Goal: Task Accomplishment & Management: Complete application form

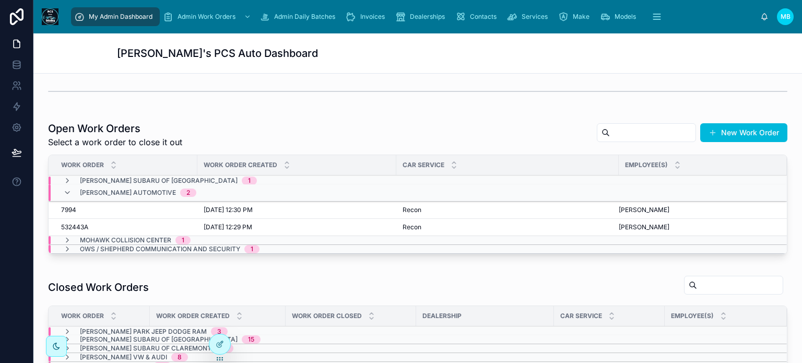
scroll to position [261, 0]
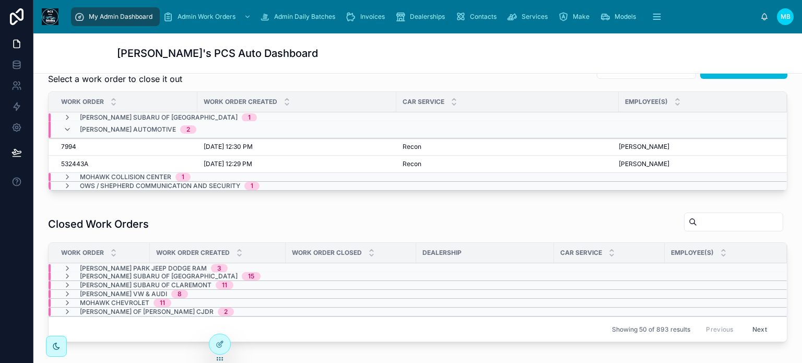
click at [75, 160] on span "532443A" at bounding box center [74, 164] width 27 height 8
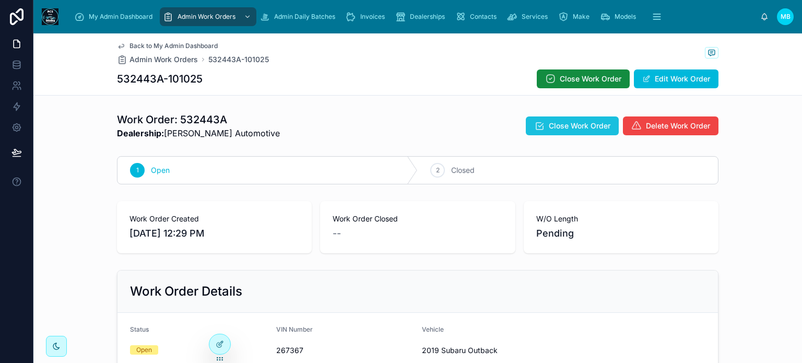
click at [579, 121] on span "Close Work Order" at bounding box center [580, 126] width 62 height 10
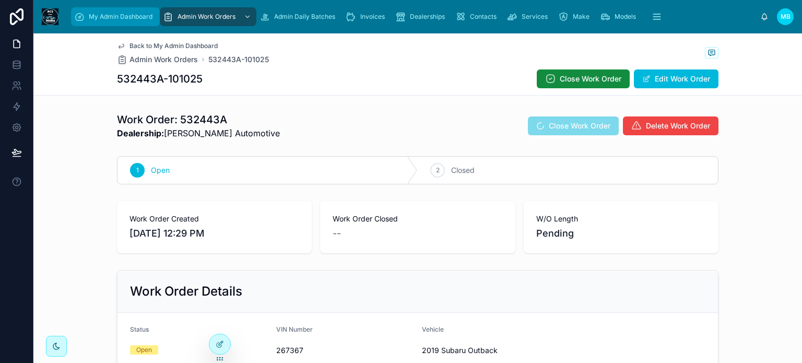
click at [96, 20] on span "My Admin Dashboard" at bounding box center [121, 17] width 64 height 8
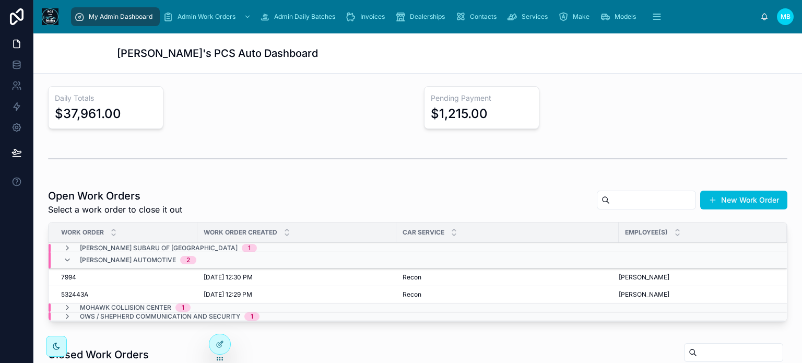
scroll to position [157, 0]
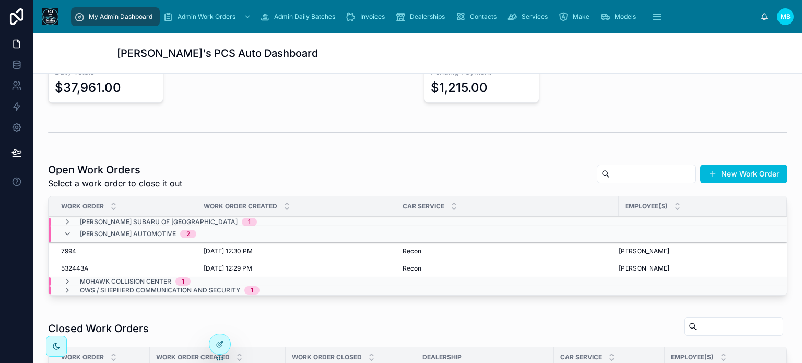
click at [65, 249] on span "7994" at bounding box center [68, 251] width 15 height 8
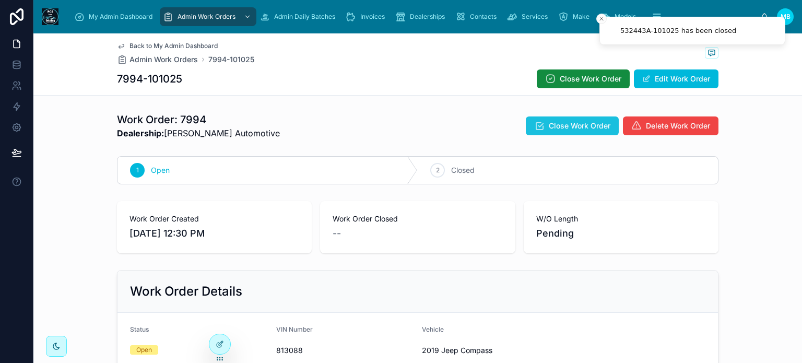
click at [554, 125] on span "Close Work Order" at bounding box center [580, 126] width 62 height 10
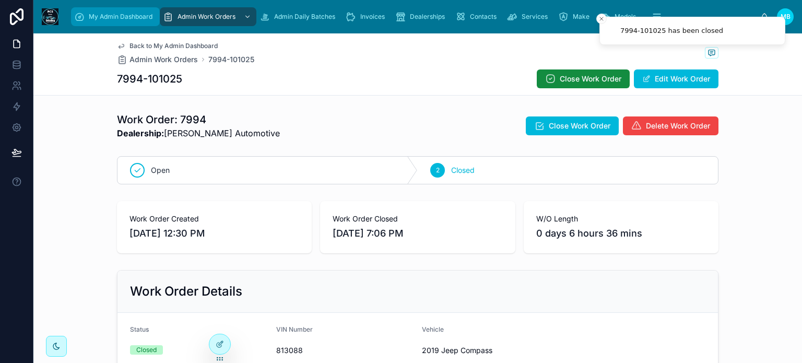
click at [96, 14] on span "My Admin Dashboard" at bounding box center [121, 17] width 64 height 8
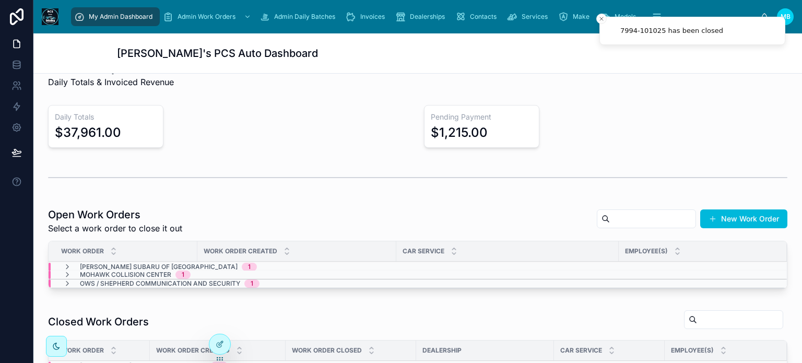
scroll to position [157, 0]
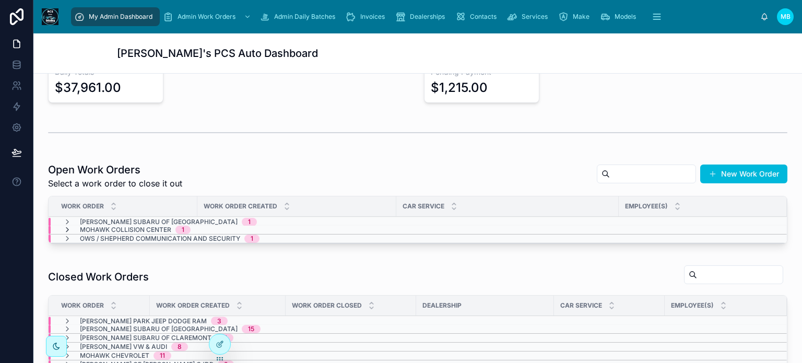
click at [67, 229] on icon at bounding box center [67, 230] width 8 height 8
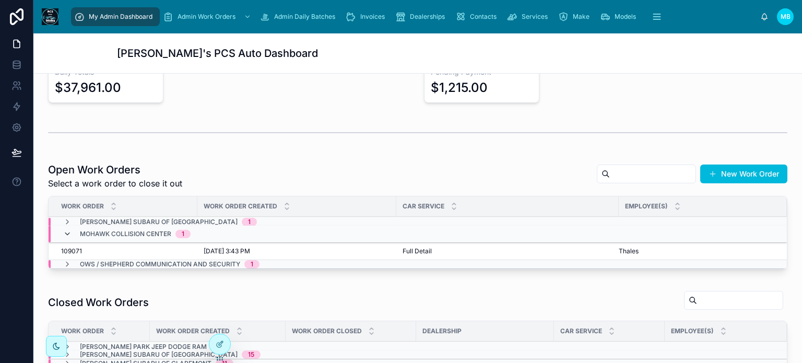
click at [68, 230] on icon at bounding box center [67, 234] width 8 height 8
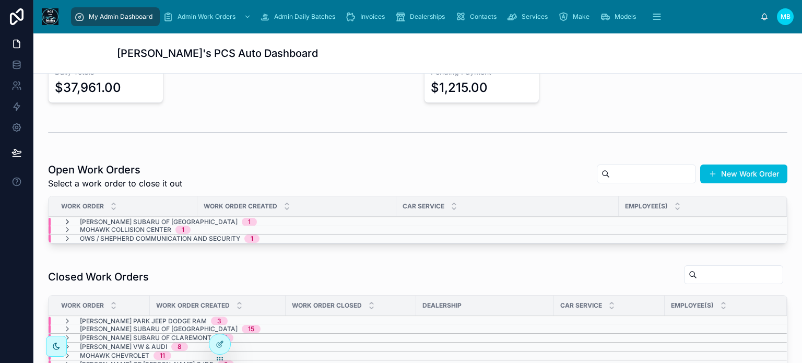
click at [67, 219] on icon at bounding box center [67, 222] width 8 height 8
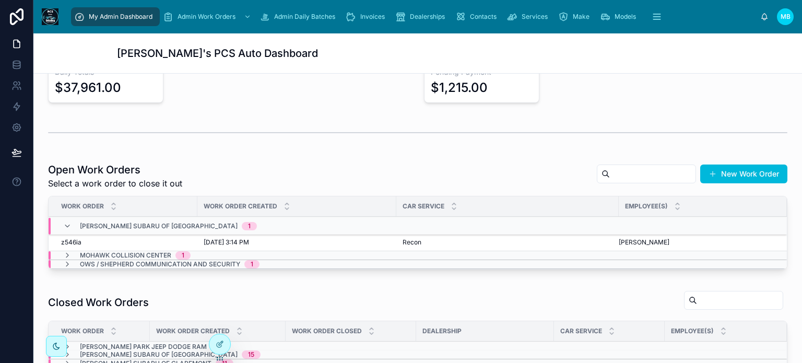
click at [67, 219] on div "[PERSON_NAME] Subaru of Bennington 1" at bounding box center [160, 226] width 194 height 17
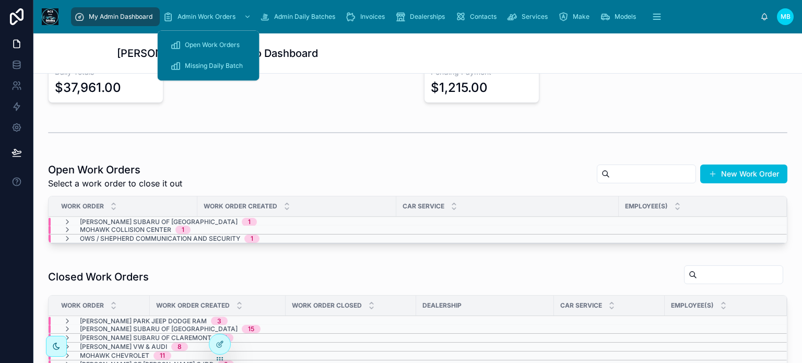
drag, startPoint x: 215, startPoint y: 66, endPoint x: 221, endPoint y: 77, distance: 12.2
click at [215, 66] on span "Missing Daily Batch" at bounding box center [214, 66] width 58 height 8
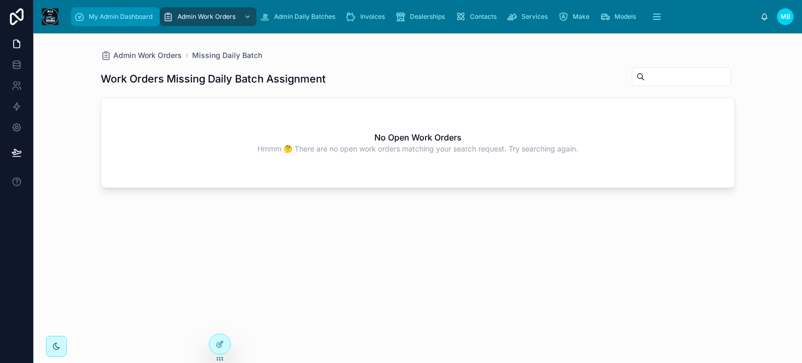
click at [130, 15] on span "My Admin Dashboard" at bounding box center [121, 17] width 64 height 8
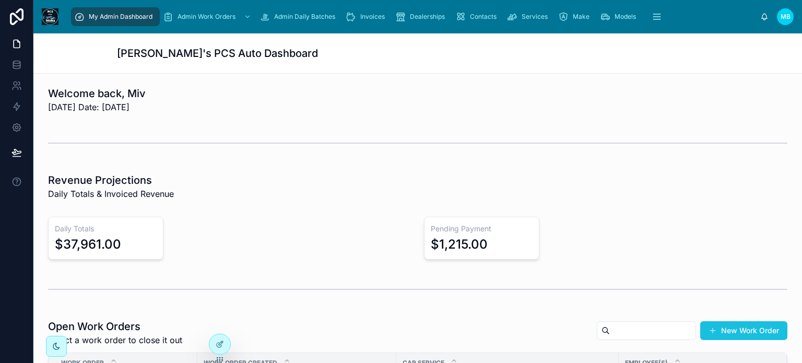
click at [729, 325] on button "New Work Order" at bounding box center [744, 330] width 87 height 19
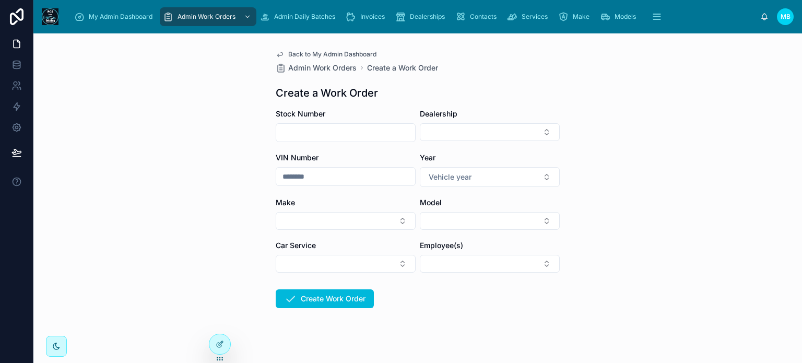
click at [298, 129] on input "text" at bounding box center [345, 132] width 139 height 15
type input "****"
click at [502, 132] on button "Select Button" at bounding box center [490, 132] width 140 height 18
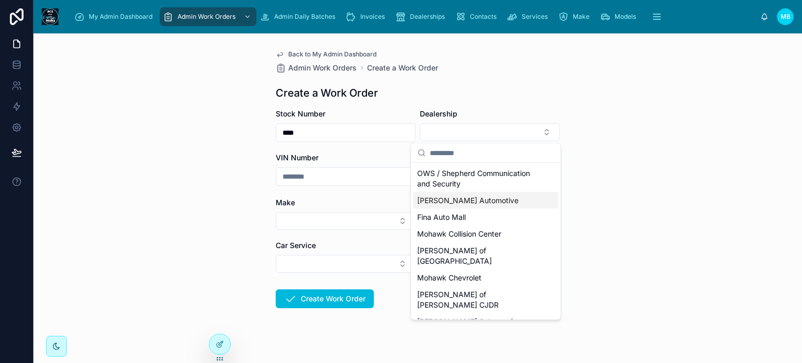
click at [462, 202] on span "[PERSON_NAME] Automotive" at bounding box center [467, 200] width 101 height 10
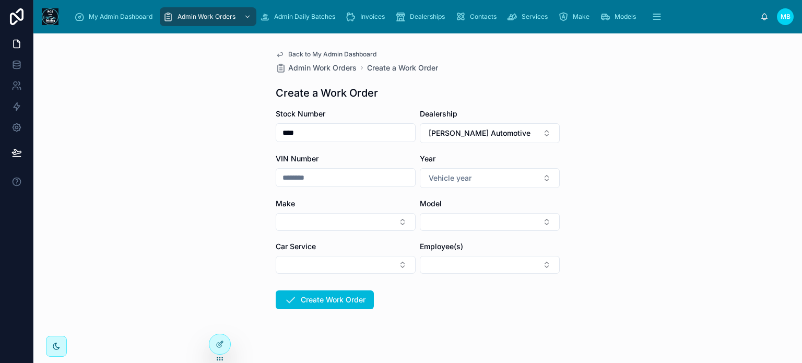
click at [302, 179] on input "text" at bounding box center [345, 177] width 139 height 15
type input "******"
click at [466, 175] on span "Vehicle year" at bounding box center [450, 178] width 43 height 10
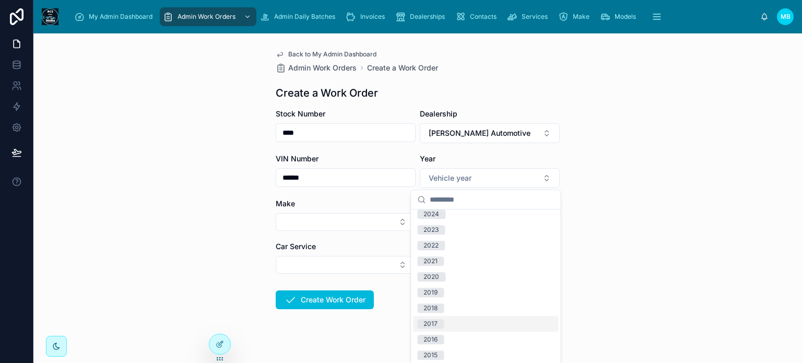
click at [444, 323] on span "2017" at bounding box center [430, 323] width 27 height 9
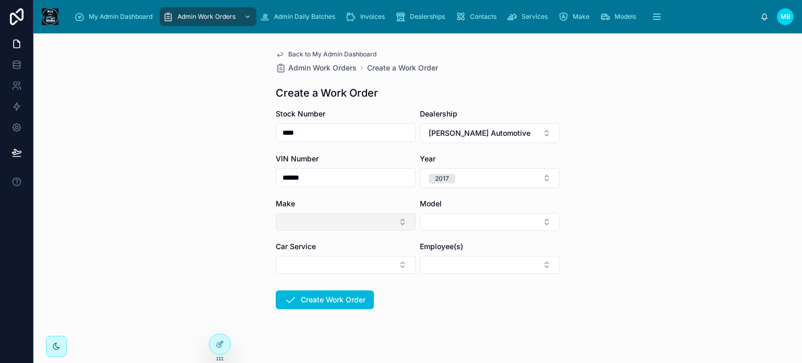
click at [312, 215] on button "Select Button" at bounding box center [346, 222] width 140 height 18
type input "***"
click at [278, 269] on div "Ram" at bounding box center [341, 263] width 145 height 17
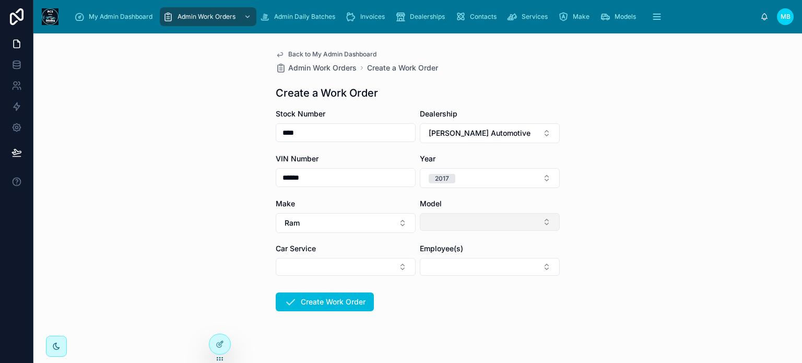
click at [449, 224] on button "Select Button" at bounding box center [490, 222] width 140 height 18
type input "***"
click at [421, 265] on span "1500" at bounding box center [425, 263] width 17 height 10
click at [364, 269] on button "Select Button" at bounding box center [346, 267] width 140 height 18
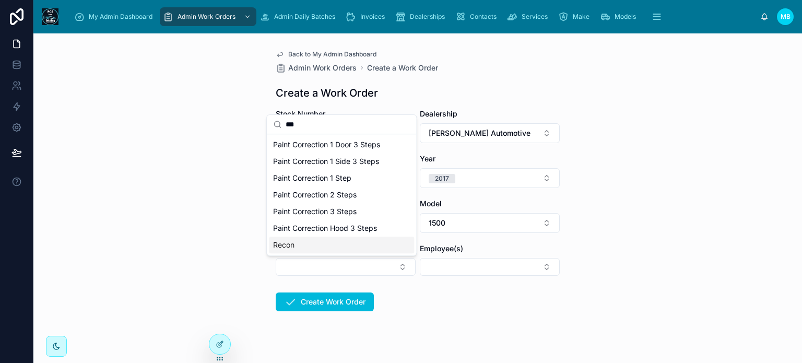
type input "***"
click at [289, 246] on span "Recon" at bounding box center [283, 245] width 21 height 10
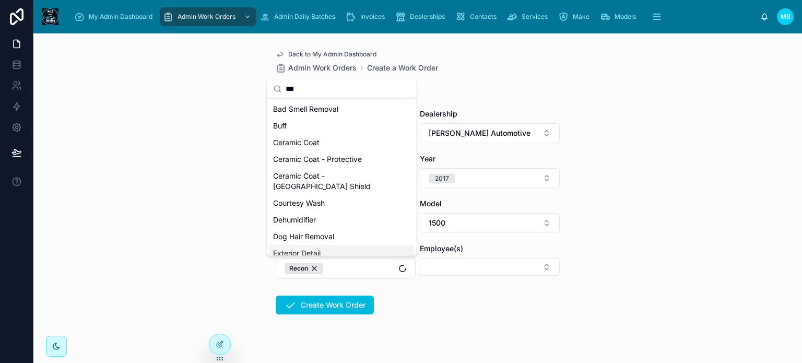
click at [454, 313] on form "Stock Number **** Dealership [PERSON_NAME] Automotive VIN Number ****** Year [D…" at bounding box center [418, 245] width 284 height 273
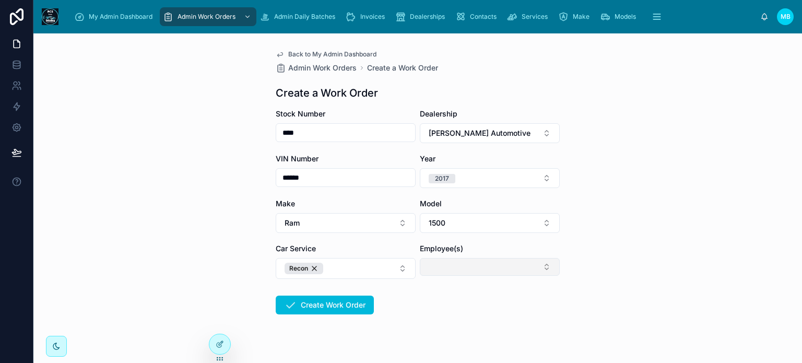
click at [451, 271] on button "Select Button" at bounding box center [490, 267] width 140 height 18
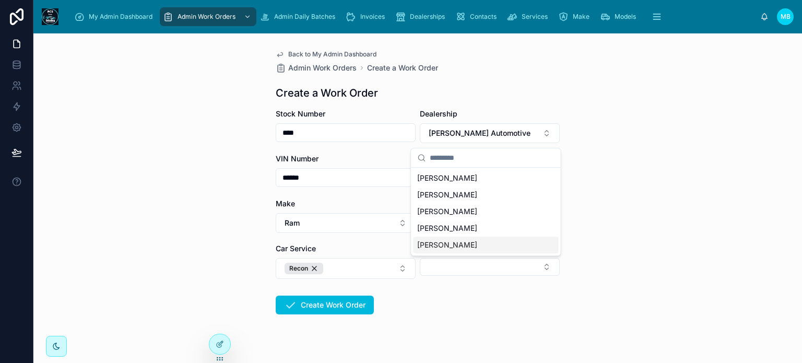
click at [441, 242] on span "[PERSON_NAME]" at bounding box center [447, 245] width 60 height 10
click at [422, 312] on div "My Admin Dashboard Admin Work Orders Admin Daily Batches Invoices Dealerships C…" at bounding box center [417, 181] width 769 height 363
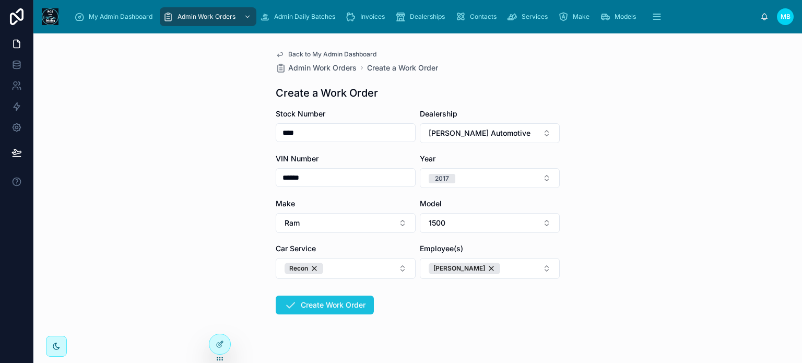
click at [361, 310] on button "Create Work Order" at bounding box center [325, 305] width 98 height 19
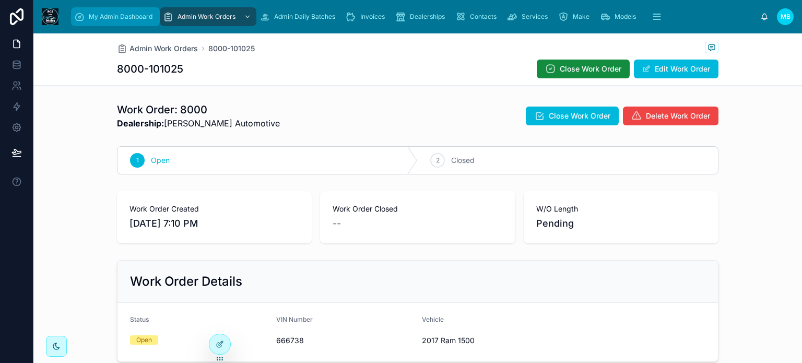
click at [108, 13] on span "My Admin Dashboard" at bounding box center [121, 17] width 64 height 8
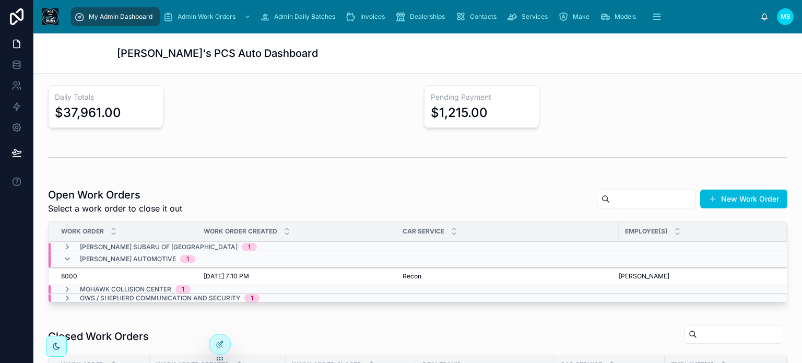
scroll to position [157, 0]
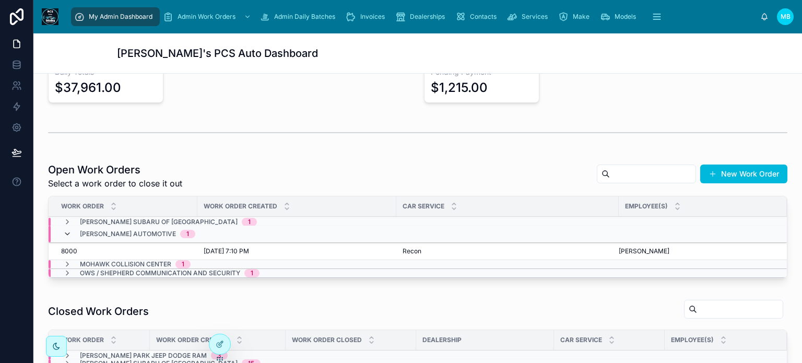
click at [65, 234] on icon at bounding box center [67, 234] width 8 height 8
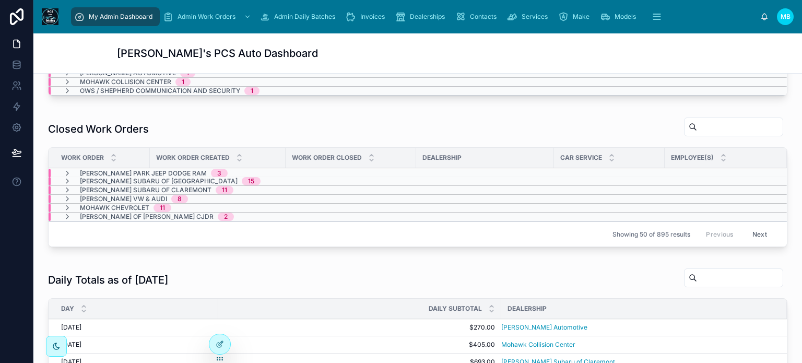
scroll to position [0, 0]
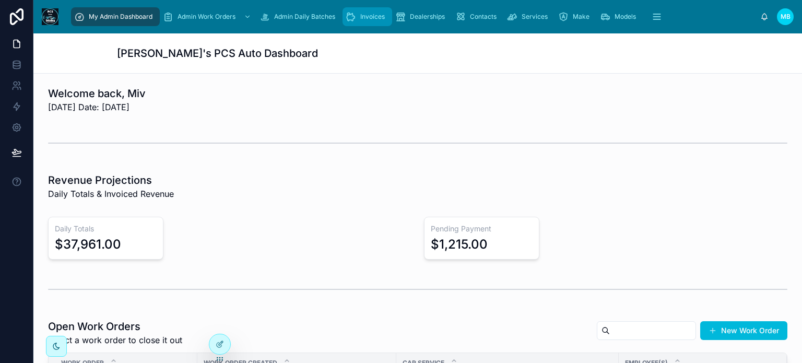
click at [366, 17] on span "Invoices" at bounding box center [372, 17] width 25 height 8
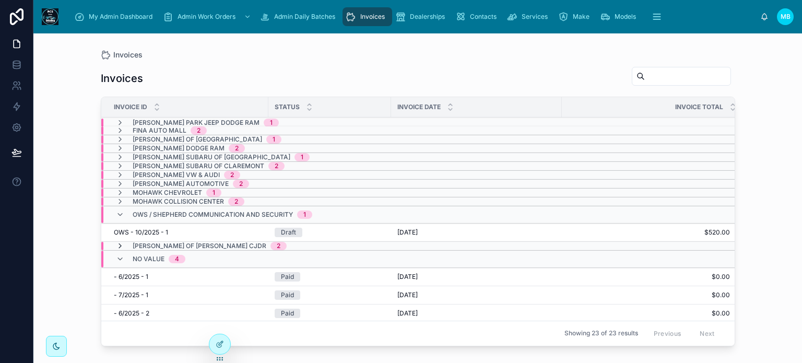
click at [118, 246] on icon at bounding box center [120, 246] width 8 height 8
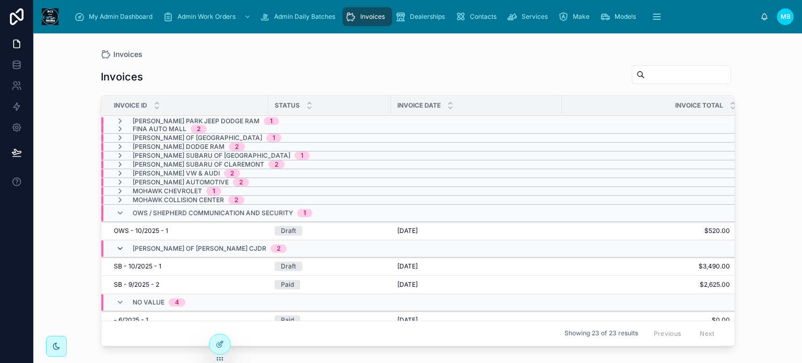
click at [118, 246] on icon at bounding box center [120, 248] width 8 height 8
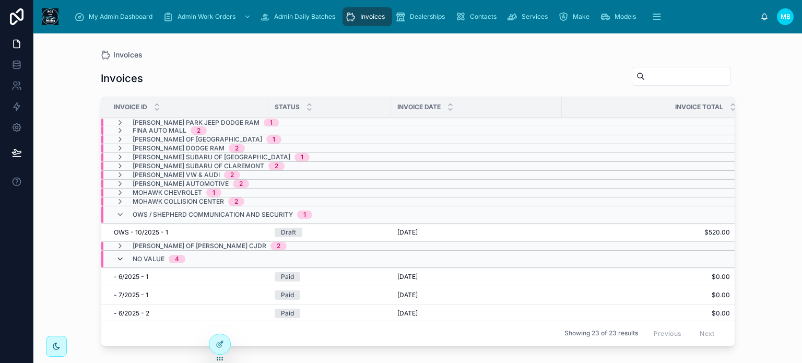
click at [121, 259] on icon at bounding box center [120, 259] width 8 height 8
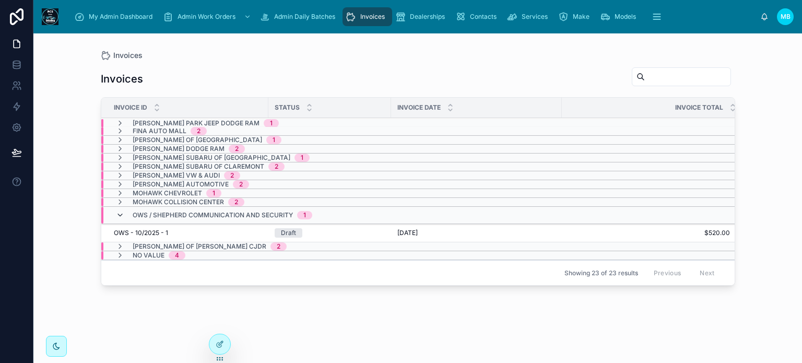
click at [119, 213] on icon at bounding box center [120, 215] width 8 height 8
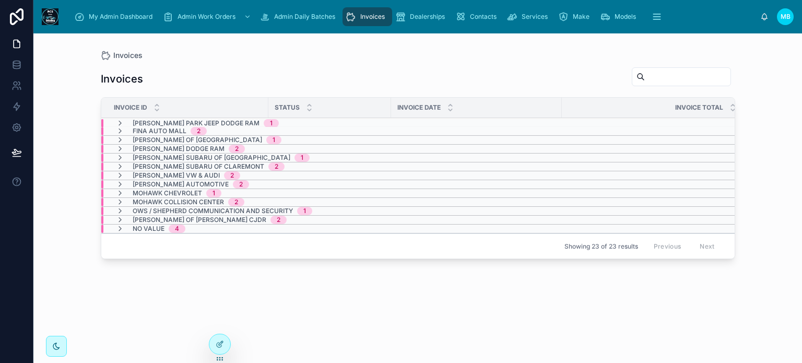
click at [144, 137] on span "[PERSON_NAME] of [GEOGRAPHIC_DATA]" at bounding box center [198, 140] width 130 height 8
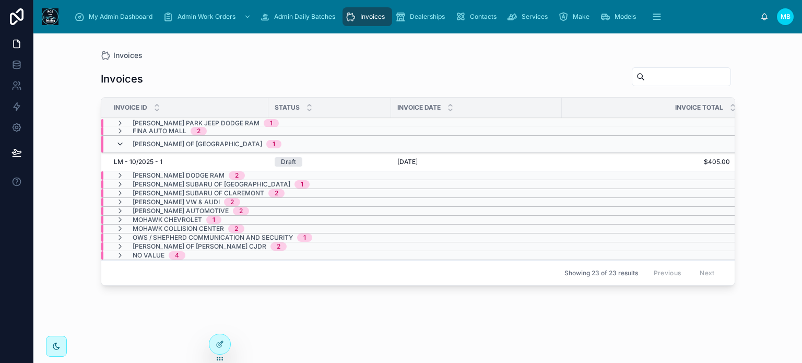
click at [121, 142] on icon at bounding box center [120, 144] width 8 height 8
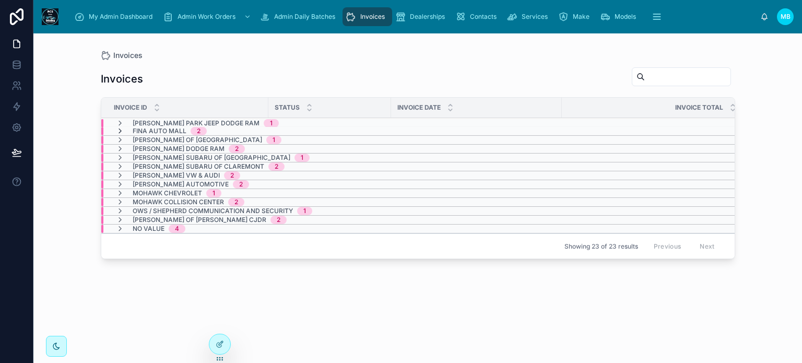
click at [119, 131] on icon at bounding box center [120, 131] width 8 height 8
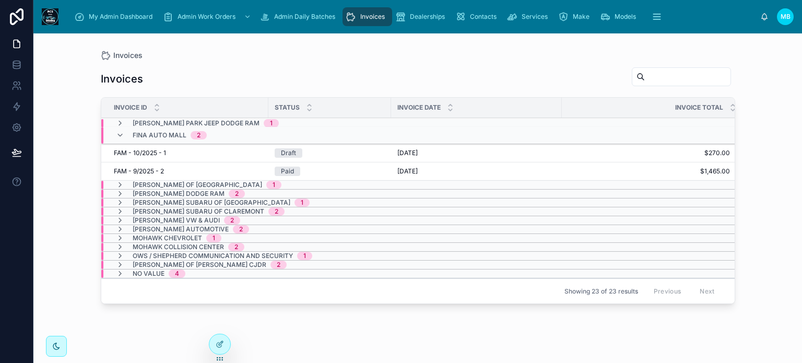
click at [119, 131] on icon at bounding box center [120, 135] width 8 height 8
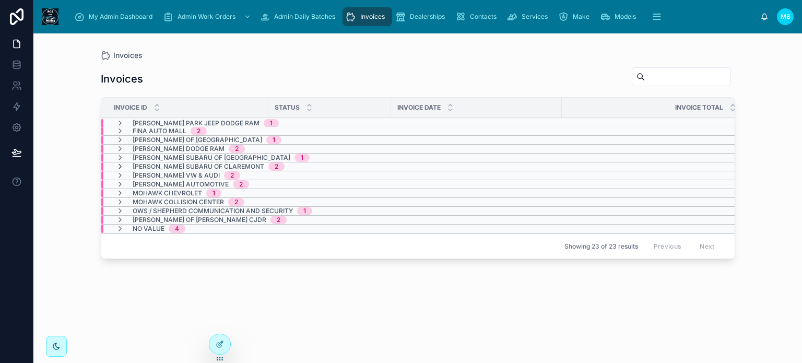
click at [120, 167] on icon at bounding box center [120, 166] width 8 height 8
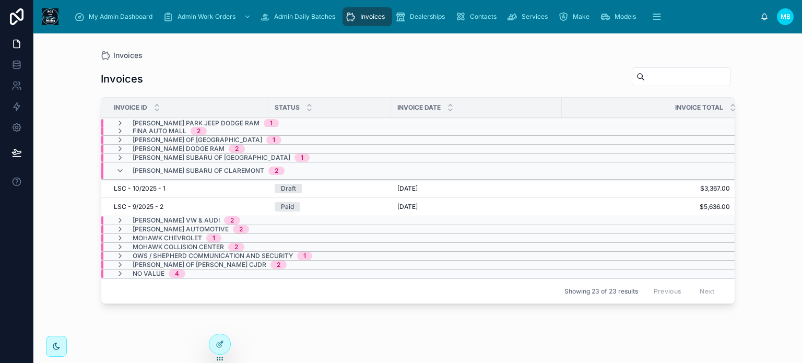
click at [120, 167] on icon at bounding box center [120, 171] width 8 height 8
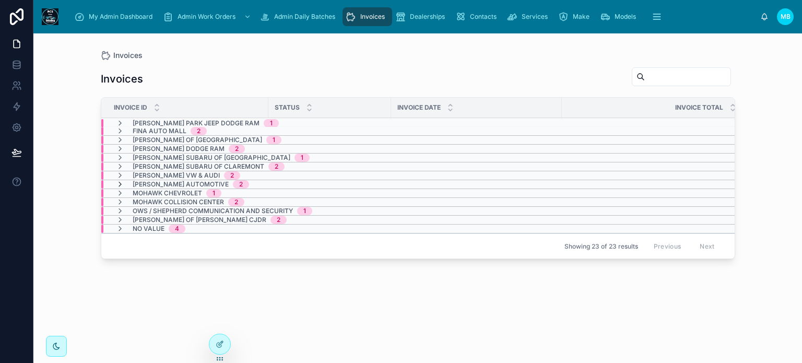
click at [120, 183] on icon at bounding box center [120, 184] width 8 height 8
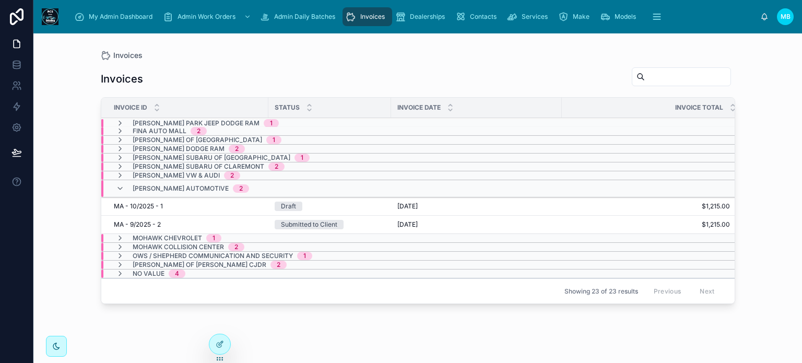
click at [287, 220] on div "Submitted to Client" at bounding box center [309, 224] width 56 height 9
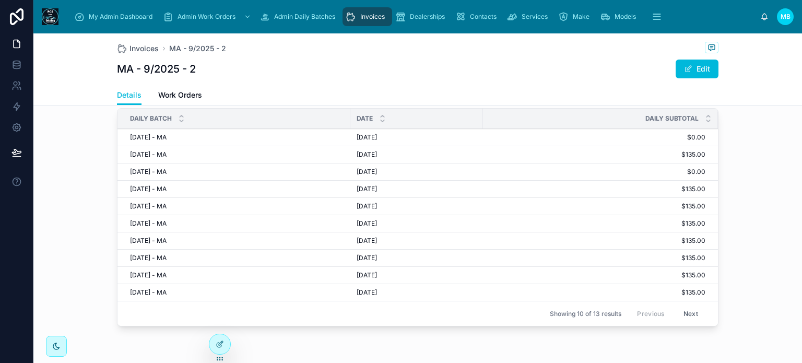
scroll to position [199, 0]
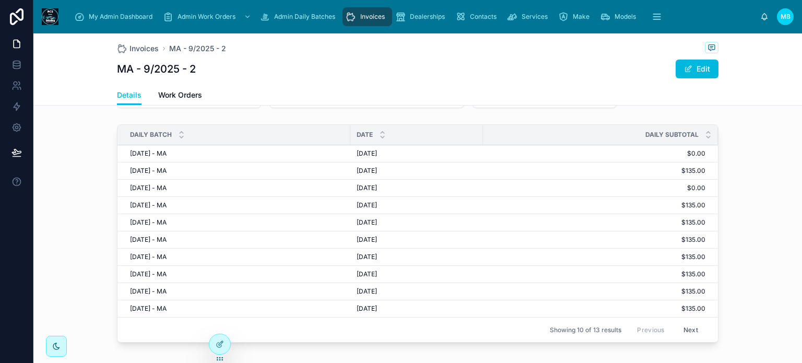
click at [140, 171] on span "[DATE] - MA" at bounding box center [148, 171] width 37 height 8
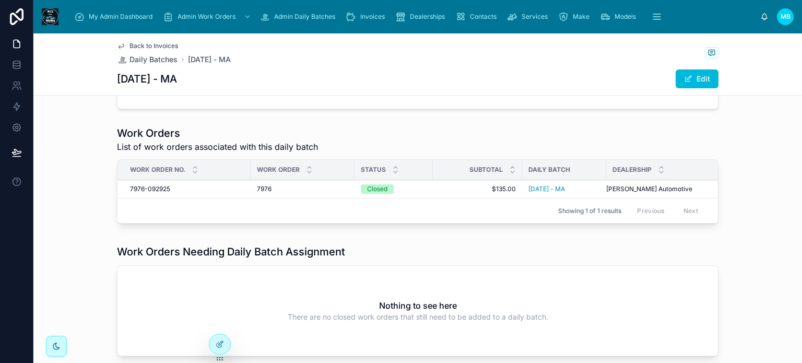
scroll to position [157, 0]
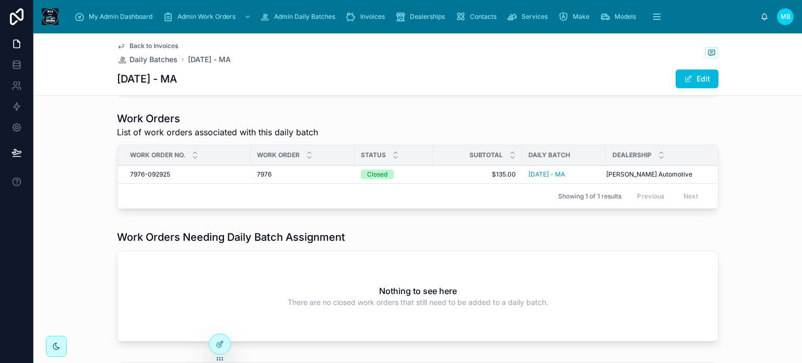
click at [138, 173] on span "7976-092925" at bounding box center [150, 174] width 40 height 8
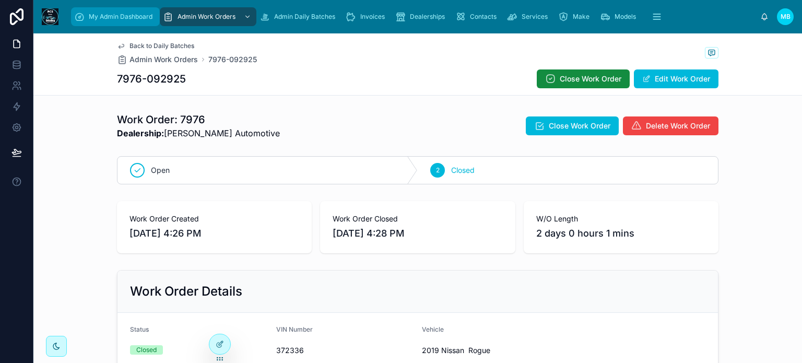
click at [115, 12] on div "My Admin Dashboard" at bounding box center [115, 16] width 83 height 17
